Goal: Task Accomplishment & Management: Manage account settings

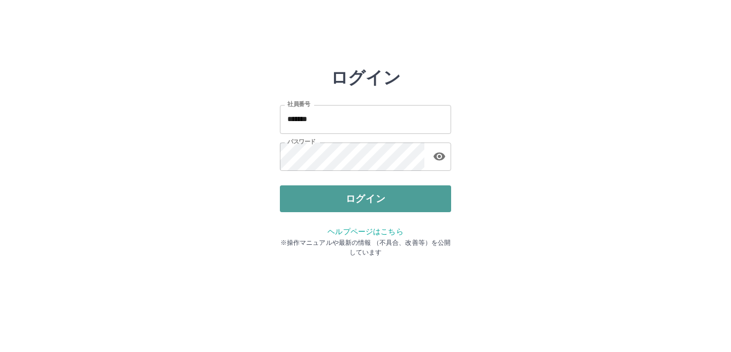
click at [320, 201] on button "ログイン" at bounding box center [365, 198] width 171 height 27
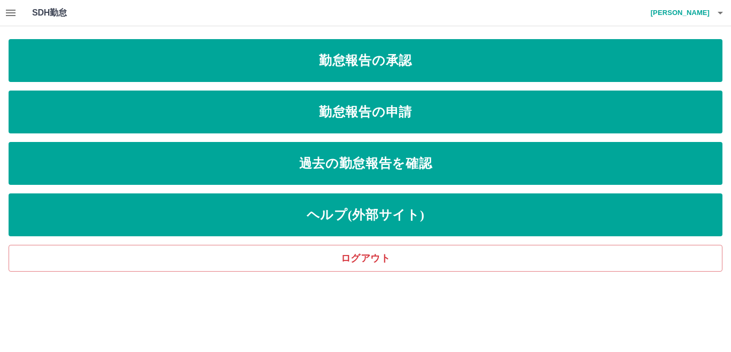
click at [12, 16] on icon "button" at bounding box center [11, 13] width 10 height 6
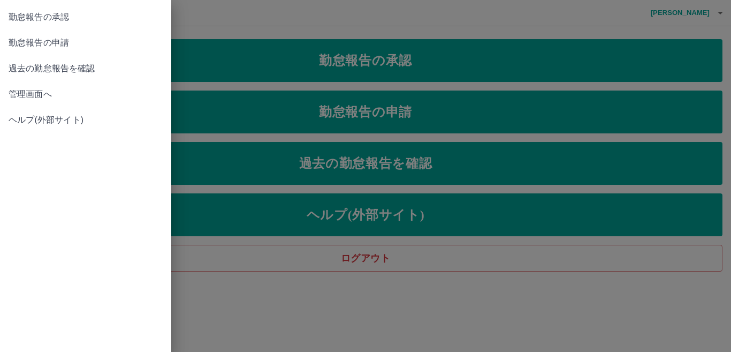
click at [24, 94] on span "管理画面へ" at bounding box center [86, 94] width 154 height 13
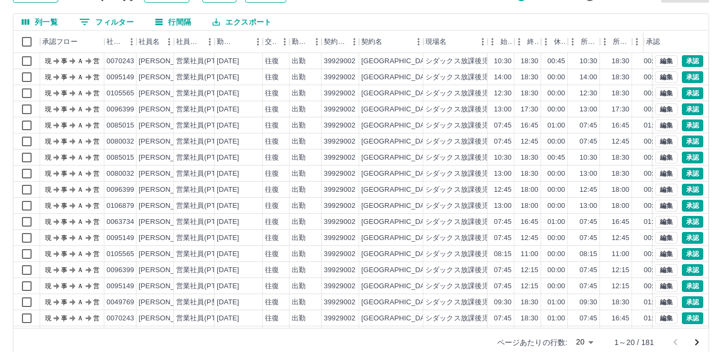
scroll to position [101, 0]
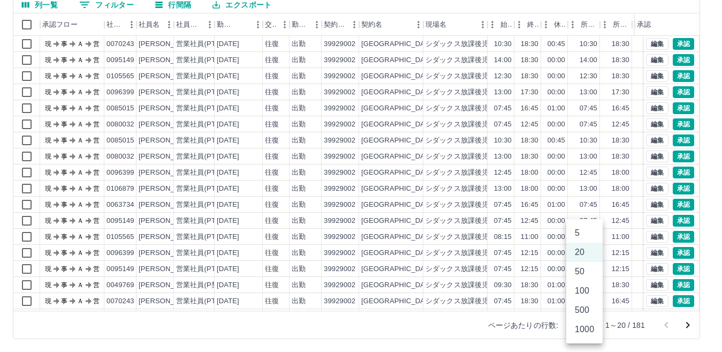
click at [593, 324] on body "SDH勤怠 [PERSON_NAME]実績承認 前月 [DATE] 次月 今月 月選択 承認モード 削除モード 一括承認 列一覧 0 フィルター 行間隔 エク…" at bounding box center [361, 125] width 722 height 452
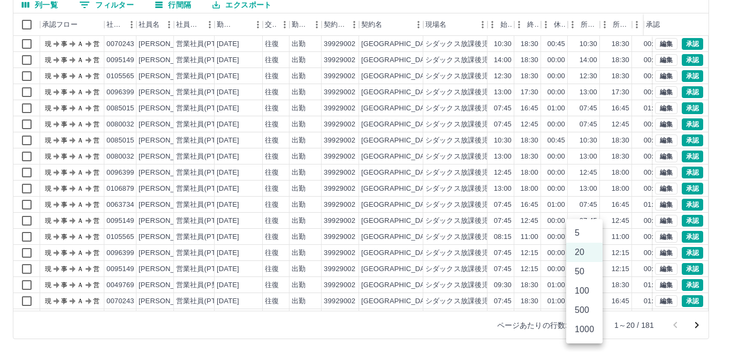
click at [590, 311] on li "500" at bounding box center [584, 309] width 36 height 19
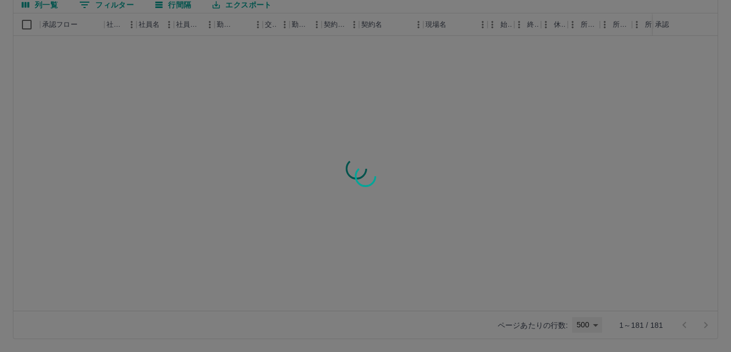
type input "***"
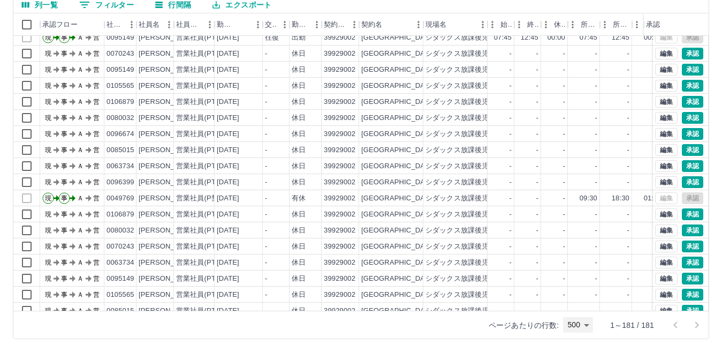
scroll to position [754, 0]
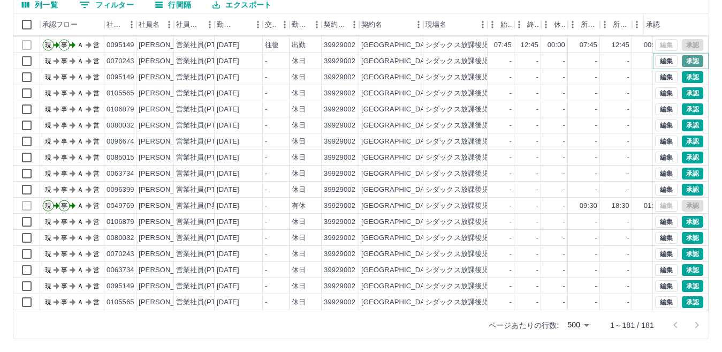
click at [682, 63] on button "承認" at bounding box center [692, 61] width 21 height 12
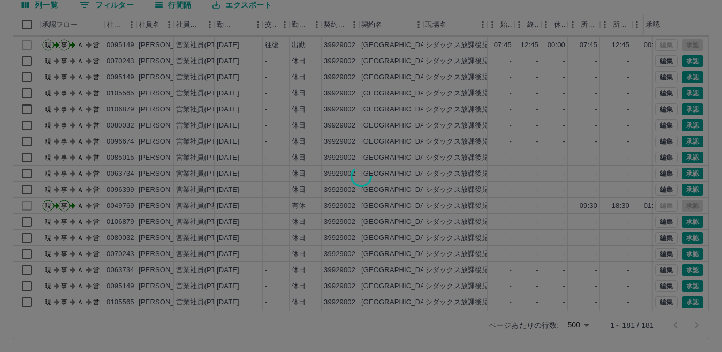
click at [685, 74] on div at bounding box center [361, 176] width 722 height 352
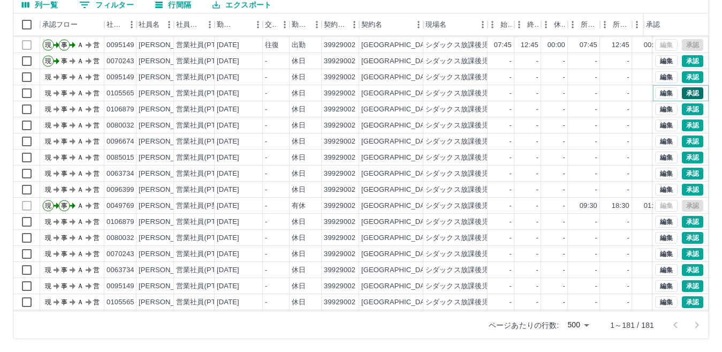
click at [688, 91] on button "承認" at bounding box center [692, 93] width 21 height 12
click at [683, 79] on button "承認" at bounding box center [692, 77] width 21 height 12
click at [685, 108] on button "承認" at bounding box center [692, 109] width 21 height 12
click at [686, 125] on button "承認" at bounding box center [692, 125] width 21 height 12
click at [684, 139] on button "承認" at bounding box center [692, 141] width 21 height 12
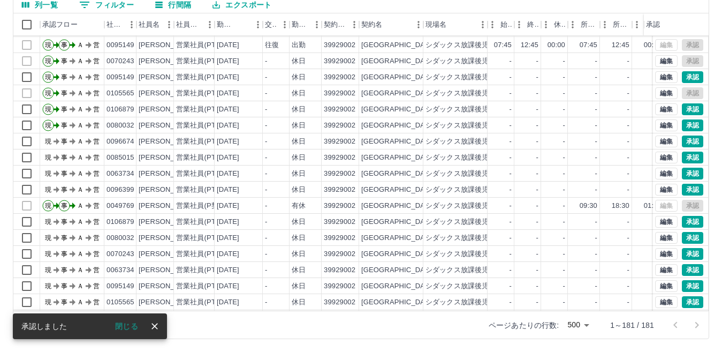
click at [682, 157] on div "勤務実績承認 前月 [DATE] 次月 今月 月選択 承認モード 削除モード 一括承認 列一覧 0 フィルター 行間隔 エクスポート 承認フロー 社員番号 社…" at bounding box center [361, 139] width 722 height 426
click at [682, 171] on button "承認" at bounding box center [692, 174] width 21 height 12
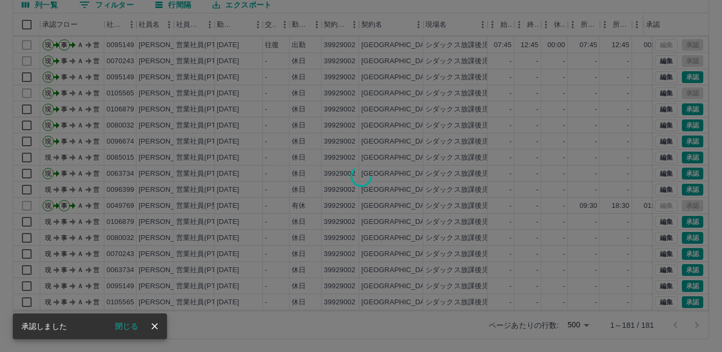
click at [685, 187] on div at bounding box center [361, 176] width 722 height 352
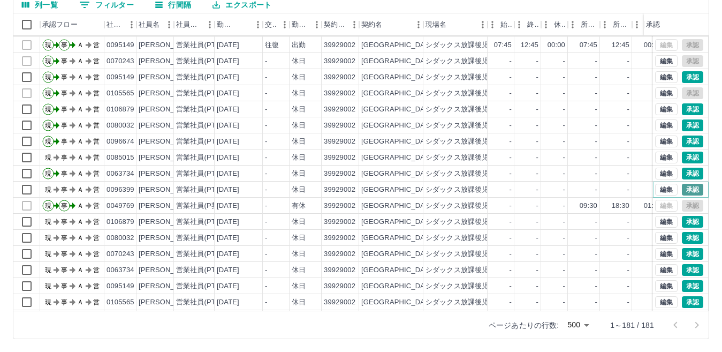
click at [685, 187] on button "承認" at bounding box center [692, 190] width 21 height 12
click at [690, 152] on button "承認" at bounding box center [692, 158] width 21 height 12
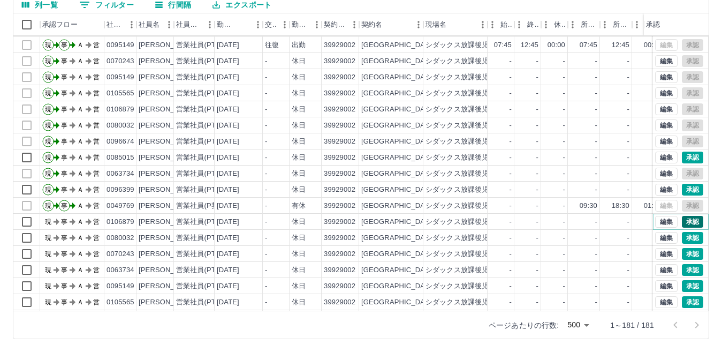
click at [687, 220] on button "承認" at bounding box center [692, 222] width 21 height 12
click at [687, 236] on button "承認" at bounding box center [692, 238] width 21 height 12
click at [685, 255] on div "勤務実績承認 前月 [DATE] 次月 今月 月選択 承認モード 削除モード 一括承認 列一覧 0 フィルター 行間隔 エクスポート 承認フロー 社員番号 社…" at bounding box center [361, 139] width 722 height 426
click at [685, 269] on button "承認" at bounding box center [692, 270] width 21 height 12
click at [683, 285] on button "承認" at bounding box center [692, 286] width 21 height 12
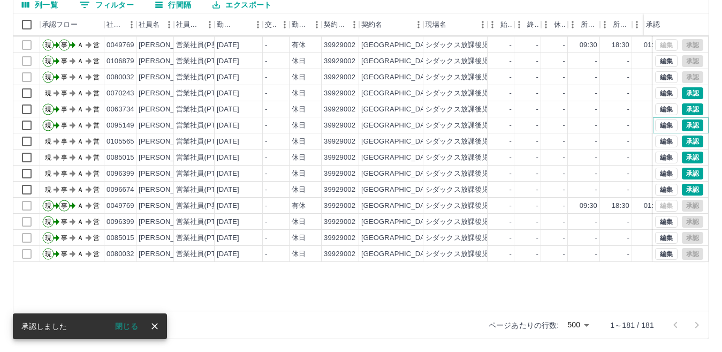
scroll to position [807, 0]
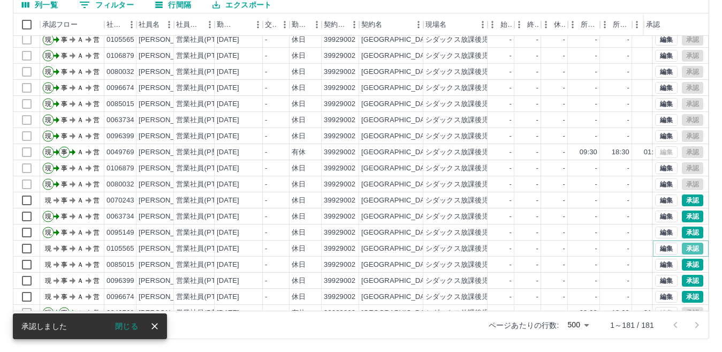
drag, startPoint x: 686, startPoint y: 250, endPoint x: 685, endPoint y: 256, distance: 6.4
click at [686, 250] on button "承認" at bounding box center [692, 249] width 21 height 12
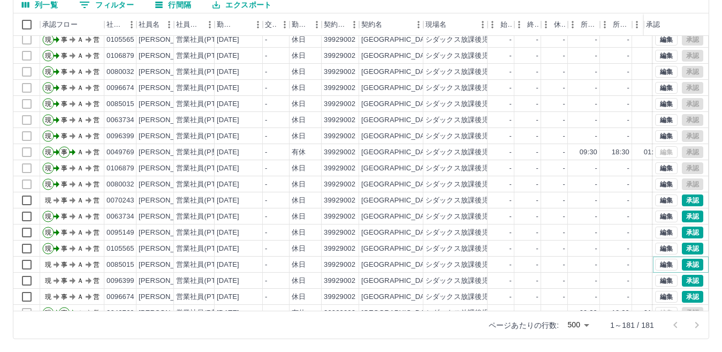
click at [684, 265] on button "承認" at bounding box center [692, 265] width 21 height 12
click at [682, 200] on button "承認" at bounding box center [692, 200] width 21 height 12
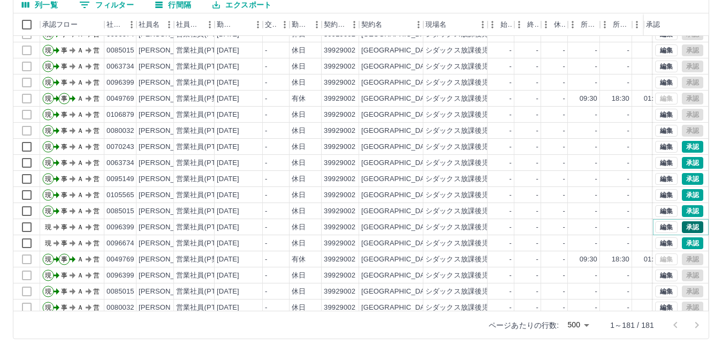
click at [682, 225] on button "承認" at bounding box center [692, 227] width 21 height 12
click at [684, 242] on div "勤務実績承認 前月 [DATE] 次月 今月 月選択 承認モード 削除モード 一括承認 列一覧 0 フィルター 行間隔 エクスポート 承認フロー 社員番号 社…" at bounding box center [361, 139] width 722 height 426
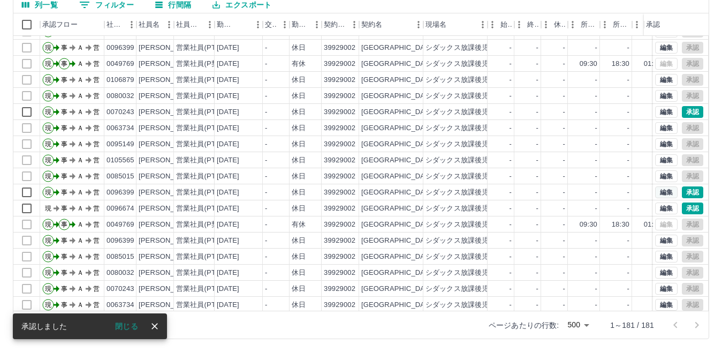
scroll to position [915, 0]
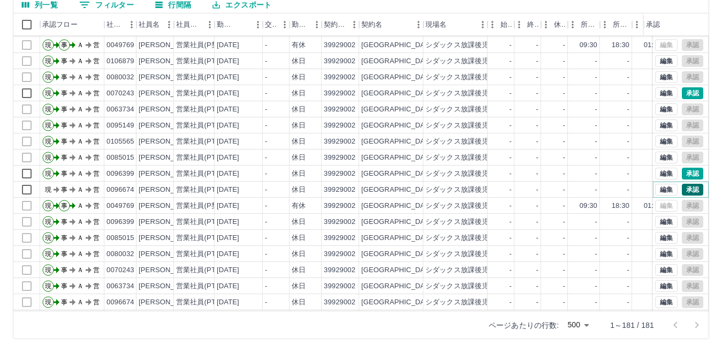
click at [682, 191] on button "承認" at bounding box center [692, 190] width 21 height 12
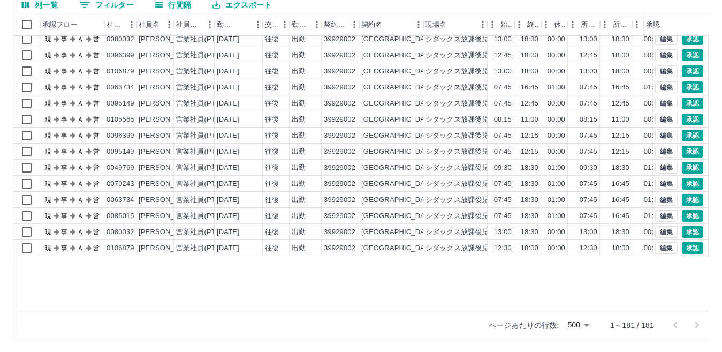
scroll to position [0, 0]
